Goal: Transaction & Acquisition: Obtain resource

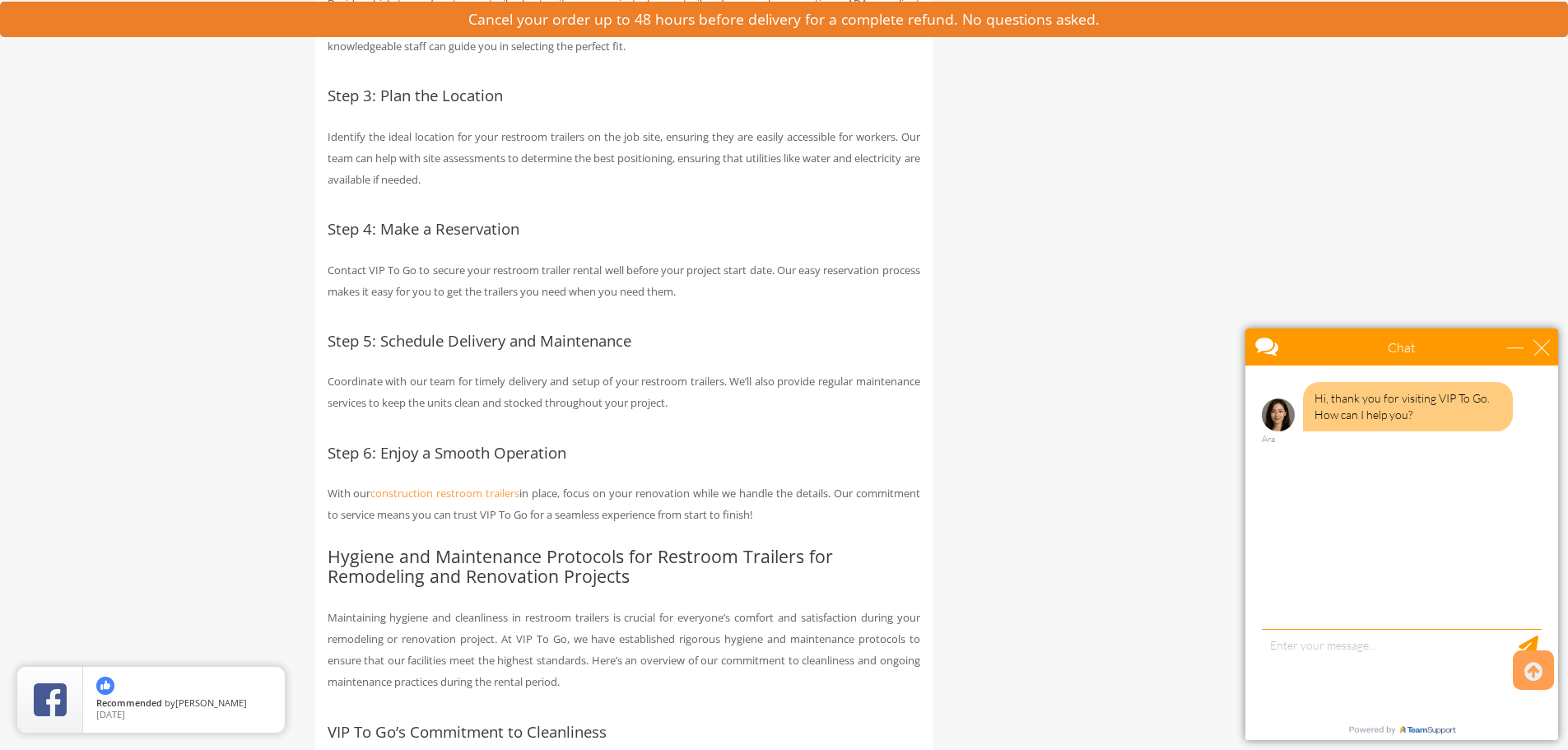
scroll to position [3869, 0]
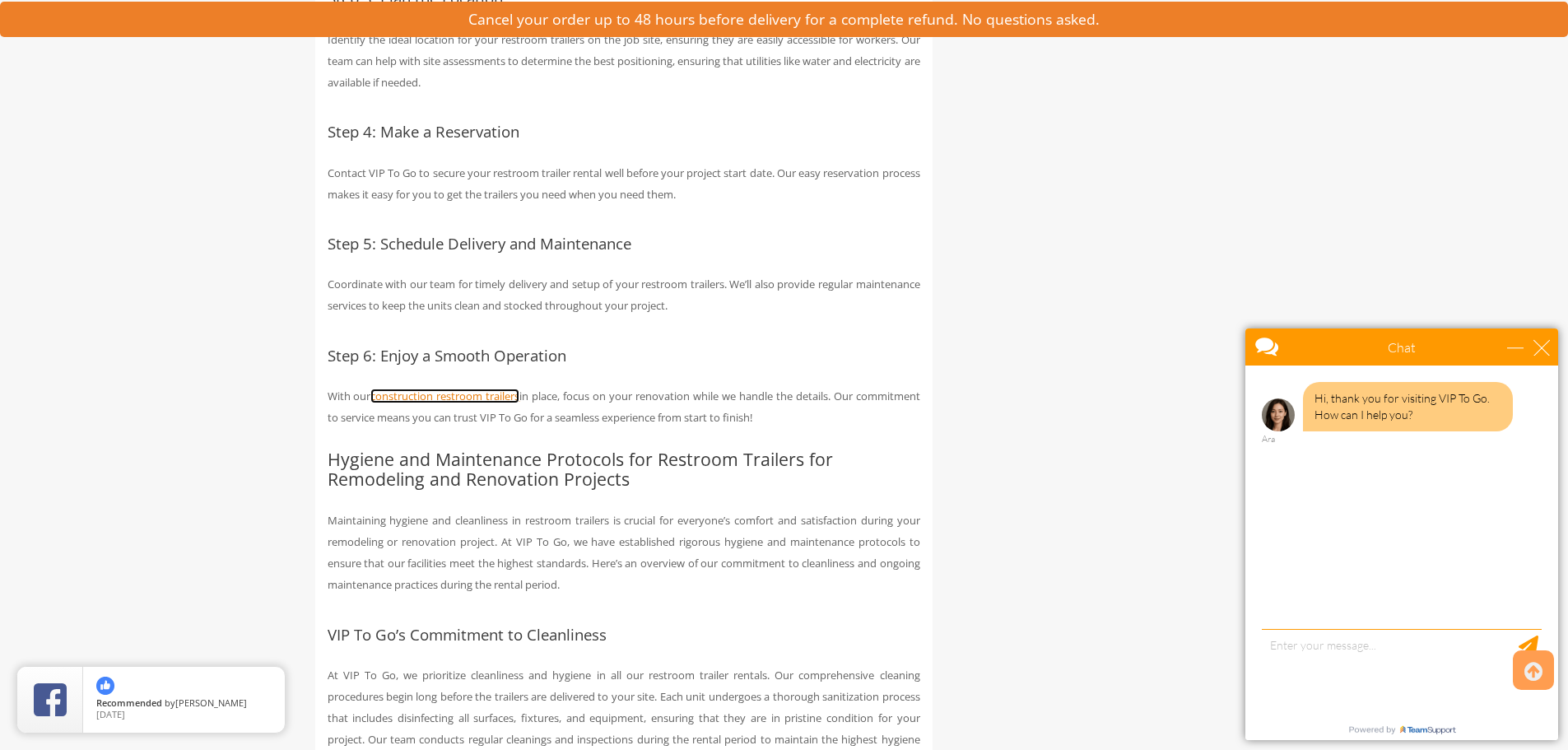
click at [465, 404] on link "construction restroom trailers" at bounding box center [445, 396] width 149 height 15
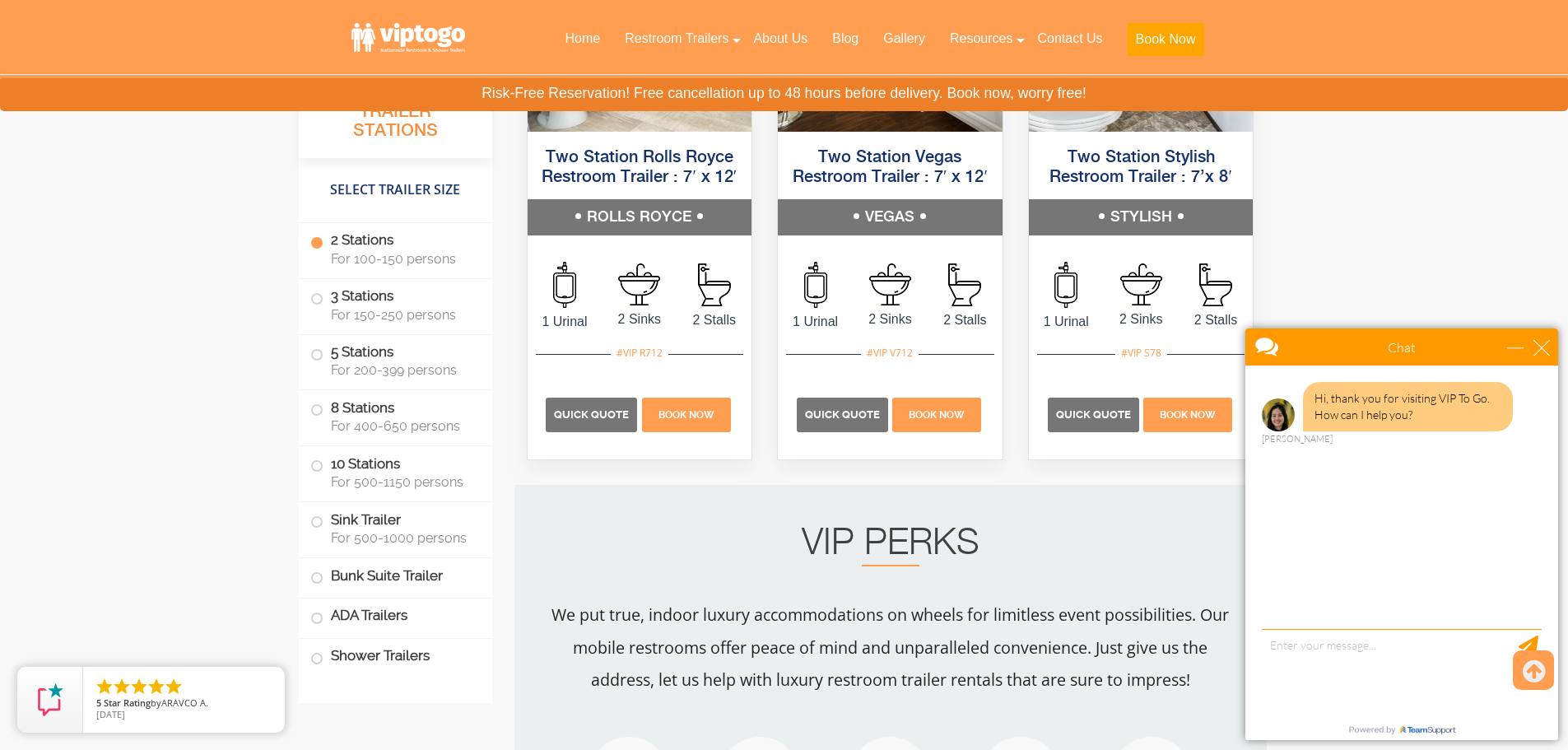
scroll to position [1729, 0]
click at [1107, 417] on span "Quick Quote" at bounding box center [1093, 415] width 75 height 12
